Goal: Task Accomplishment & Management: Use online tool/utility

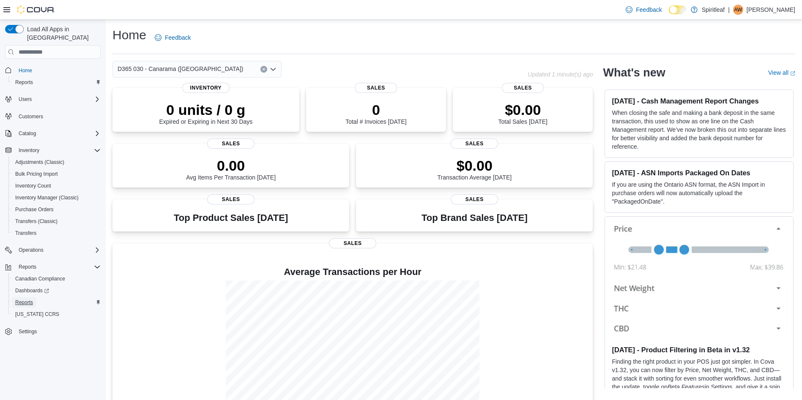
click at [26, 299] on span "Reports" at bounding box center [24, 302] width 18 height 7
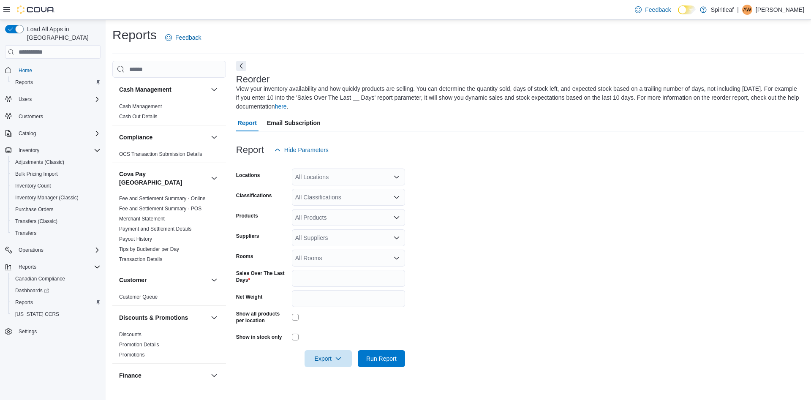
click at [346, 174] on div "All Locations" at bounding box center [348, 177] width 113 height 17
type input "***"
click at [355, 194] on div "209 - Seton" at bounding box center [348, 191] width 103 height 8
click at [527, 204] on form "Locations 209 - Seton Classifications All Classifications Products All Products…" at bounding box center [520, 262] width 568 height 209
click at [360, 196] on div "All Classifications" at bounding box center [348, 197] width 113 height 17
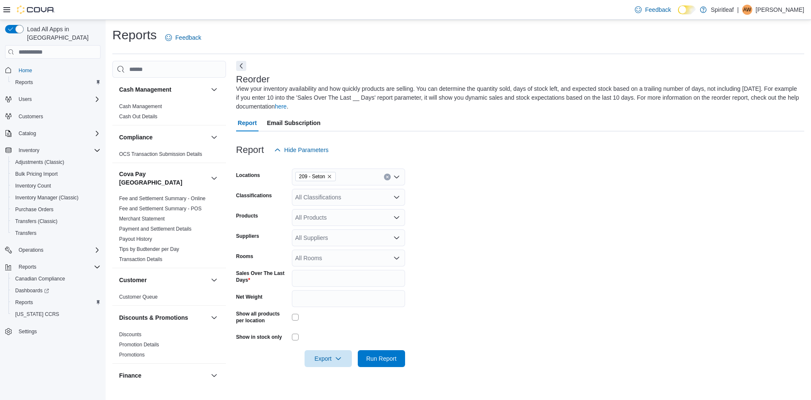
click at [551, 221] on form "Locations 209 - Seton Classifications All Classifications Products All Products…" at bounding box center [520, 262] width 568 height 209
drag, startPoint x: 327, startPoint y: 280, endPoint x: 239, endPoint y: 279, distance: 88.3
click at [240, 279] on div "Sales Over The Last Days *" at bounding box center [320, 278] width 169 height 17
type input "**"
click at [495, 254] on form "Locations 209 - Seton Classifications All Classifications Products All Products…" at bounding box center [520, 262] width 568 height 209
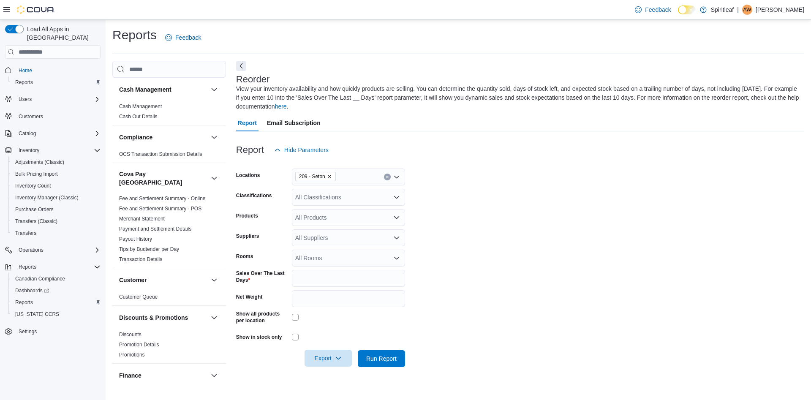
click at [341, 355] on icon "button" at bounding box center [338, 358] width 7 height 7
click at [343, 307] on span "Export to Excel" at bounding box center [330, 308] width 38 height 7
